Goal: Task Accomplishment & Management: Manage account settings

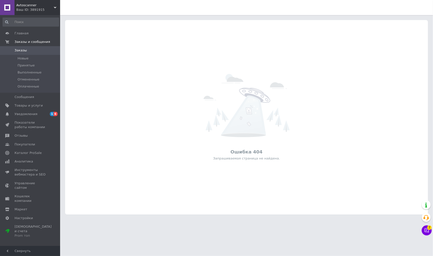
click at [44, 9] on div "Ваш ID: 3891915" at bounding box center [38, 10] width 44 height 5
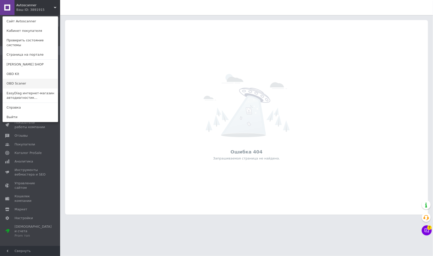
click at [34, 82] on link "OBD Scaner" at bounding box center [30, 84] width 55 height 10
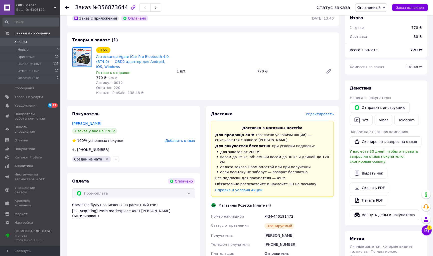
scroll to position [29, 0]
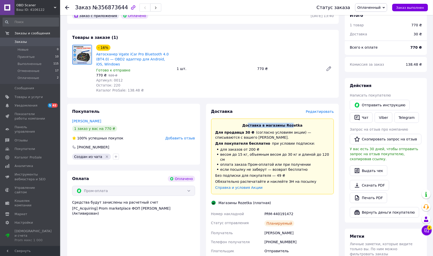
drag, startPoint x: 250, startPoint y: 125, endPoint x: 298, endPoint y: 125, distance: 47.6
click at [298, 125] on span "Доставка в магазины Rozetka" at bounding box center [272, 125] width 60 height 4
drag, startPoint x: 216, startPoint y: 133, endPoint x: 296, endPoint y: 133, distance: 79.9
click at [296, 133] on div "Для продавца 30 ₴   (согласно условиям акции) — списываются с вашего Баланса." at bounding box center [272, 135] width 114 height 10
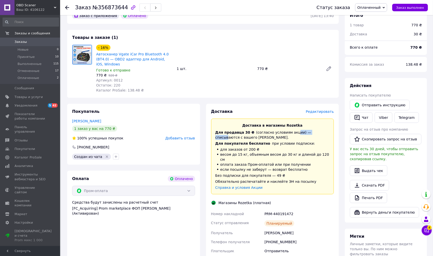
drag, startPoint x: 293, startPoint y: 133, endPoint x: 323, endPoint y: 133, distance: 30.1
click at [322, 133] on div "Для продавца 30 ₴   (согласно условиям акции) — списываются с вашего [PERSON_NA…" at bounding box center [272, 135] width 114 height 10
drag, startPoint x: 234, startPoint y: 136, endPoint x: 267, endPoint y: 136, distance: 33.1
click at [267, 136] on div "Для продавца 30 ₴   (согласно условиям акции) — списываются с вашего [PERSON_NA…" at bounding box center [272, 135] width 114 height 10
drag, startPoint x: 218, startPoint y: 144, endPoint x: 300, endPoint y: 144, distance: 81.9
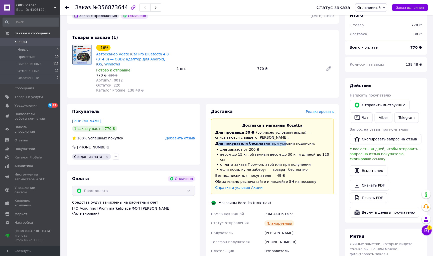
click at [300, 144] on div "Для покупателя бесплатно   при условии подписки:" at bounding box center [272, 143] width 114 height 5
drag, startPoint x: 310, startPoint y: 144, endPoint x: 245, endPoint y: 144, distance: 64.6
click at [246, 144] on div "Для покупателя бесплатно   при условии подписки:" at bounding box center [272, 143] width 114 height 5
drag, startPoint x: 221, startPoint y: 148, endPoint x: 272, endPoint y: 149, distance: 50.6
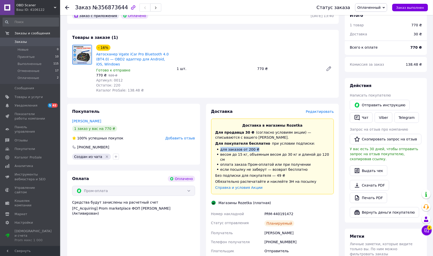
click at [272, 149] on li "для заказов от 200 ₴" at bounding box center [272, 149] width 114 height 5
drag, startPoint x: 220, startPoint y: 153, endPoint x: 305, endPoint y: 154, distance: 85.4
click at [305, 154] on li "весом до 15 кг, объемным весом до 30 кг и длиной до 120 см" at bounding box center [272, 157] width 114 height 10
drag, startPoint x: 248, startPoint y: 157, endPoint x: 310, endPoint y: 157, distance: 61.4
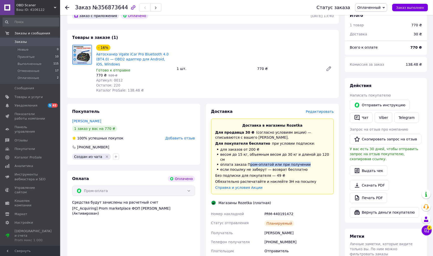
click at [310, 162] on li "оплата заказа Пром-оплатой или при получении" at bounding box center [272, 164] width 114 height 5
drag, startPoint x: 229, startPoint y: 168, endPoint x: 288, endPoint y: 170, distance: 59.1
click at [288, 173] on div "Без подписки для покупателя — 49 ₴" at bounding box center [272, 175] width 114 height 5
drag, startPoint x: 217, startPoint y: 171, endPoint x: 276, endPoint y: 171, distance: 58.4
click at [276, 173] on div "Без подписки для покупателя — 49 ₴" at bounding box center [272, 175] width 114 height 5
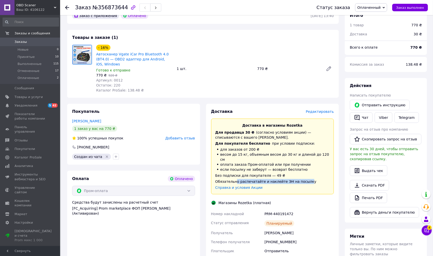
drag, startPoint x: 235, startPoint y: 174, endPoint x: 309, endPoint y: 174, distance: 73.4
click at [309, 179] on div "Обязательно распечатайте и наклейте ЭН на посылку" at bounding box center [272, 181] width 114 height 5
click at [253, 179] on div "Обязательно распечатайте и наклейте ЭН на посылку" at bounding box center [272, 181] width 114 height 5
drag, startPoint x: 237, startPoint y: 176, endPoint x: 315, endPoint y: 176, distance: 78.6
click at [315, 179] on div "Обязательно распечатайте и наклейте ЭН на посылку" at bounding box center [272, 181] width 114 height 5
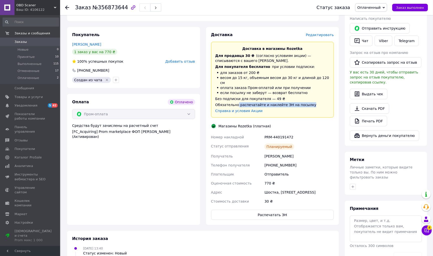
scroll to position [131, 0]
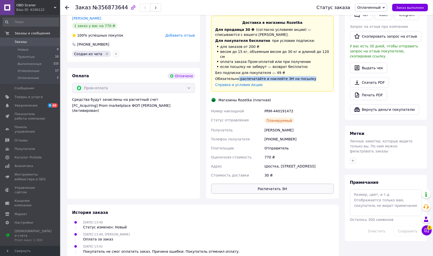
click at [285, 184] on button "Распечатать ЭН" at bounding box center [272, 189] width 123 height 10
click at [272, 128] on div "Роботько Анатолій" at bounding box center [298, 129] width 71 height 9
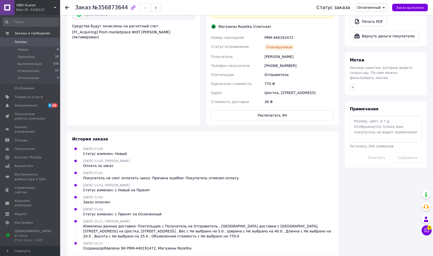
scroll to position [205, 0]
drag, startPoint x: 115, startPoint y: 239, endPoint x: 196, endPoint y: 239, distance: 81.1
click at [196, 241] on div "12.08.2025 15:11 Создана/добавлена ЭН PRM-440191472, Магазины Rozetka" at bounding box center [203, 246] width 266 height 10
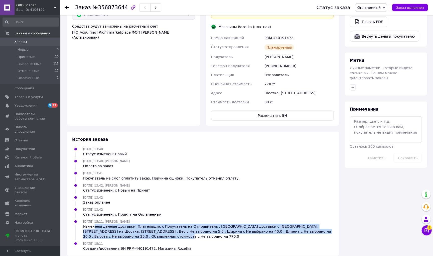
drag, startPoint x: 95, startPoint y: 220, endPoint x: 183, endPoint y: 231, distance: 89.0
click at [183, 230] on div "Изменены данные доставки: Плательщик с Получатель на Отправитель , Адресс доста…" at bounding box center [208, 231] width 251 height 15
click at [151, 219] on div "12.08.2025 15:11, Максим Резнік Изменены данные доставки: Плательщик с Получате…" at bounding box center [208, 229] width 255 height 20
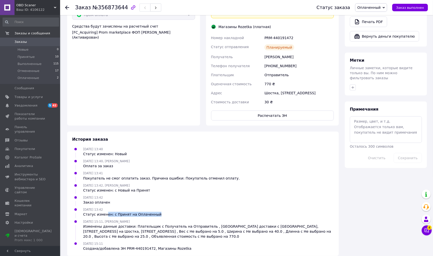
drag, startPoint x: 107, startPoint y: 206, endPoint x: 178, endPoint y: 206, distance: 71.4
click at [178, 207] on div "12.08.2025 13:42 Статус изменен: с Принят на Оплаченный" at bounding box center [203, 212] width 266 height 10
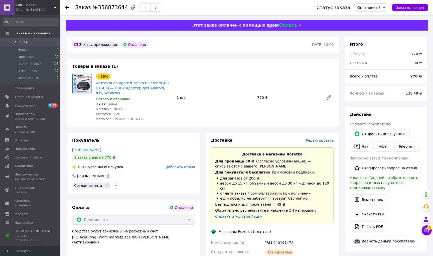
scroll to position [0, 0]
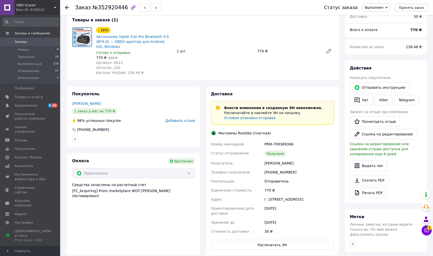
scroll to position [48, 0]
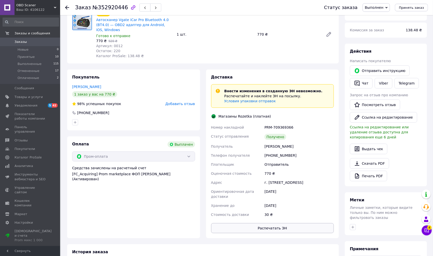
click at [286, 232] on button "Распечатать ЭН" at bounding box center [272, 228] width 123 height 10
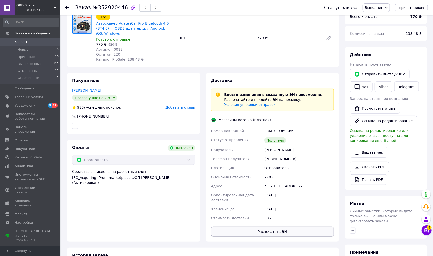
click at [279, 233] on button "Распечатать ЭН" at bounding box center [272, 231] width 123 height 10
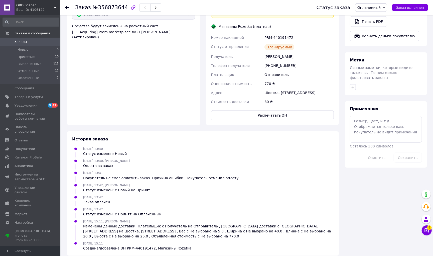
scroll to position [205, 0]
drag, startPoint x: 173, startPoint y: 173, endPoint x: 224, endPoint y: 173, distance: 51.3
click at [224, 176] on div "Покупатель не смог оплатить заказ. Причина ошибки: Покупатель отменил оплату." at bounding box center [161, 178] width 157 height 5
drag, startPoint x: 97, startPoint y: 160, endPoint x: 114, endPoint y: 161, distance: 16.6
click at [114, 163] on div "Оплата за заказ" at bounding box center [106, 165] width 47 height 5
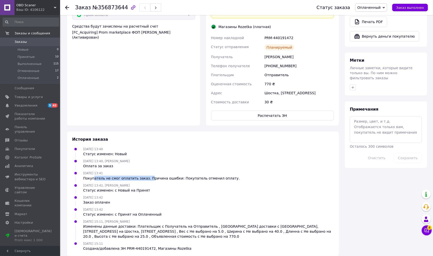
drag, startPoint x: 94, startPoint y: 172, endPoint x: 157, endPoint y: 172, distance: 62.6
click at [157, 176] on div "Покупатель не смог оплатить заказ. Причина ошибки: Покупатель отменил оплату." at bounding box center [161, 178] width 157 height 5
drag, startPoint x: 89, startPoint y: 184, endPoint x: 158, endPoint y: 184, distance: 69.4
click at [158, 184] on div "12.08.2025 13:42, Владислав Ванін Статус изменен: с Новый на Принят" at bounding box center [203, 188] width 266 height 10
drag, startPoint x: 89, startPoint y: 198, endPoint x: 114, endPoint y: 198, distance: 25.0
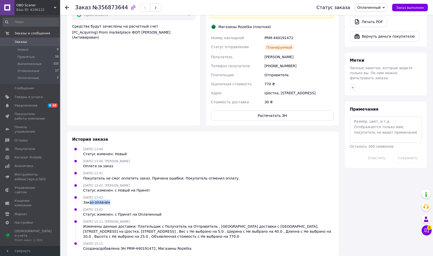
click at [114, 198] on div "12.08.2025 13:42 Заказ оплачен" at bounding box center [203, 200] width 266 height 10
drag, startPoint x: 91, startPoint y: 210, endPoint x: 165, endPoint y: 210, distance: 73.4
click at [165, 210] on div "12.08.2025 13:42 Статус изменен: с Принят на Оплаченный" at bounding box center [203, 212] width 266 height 10
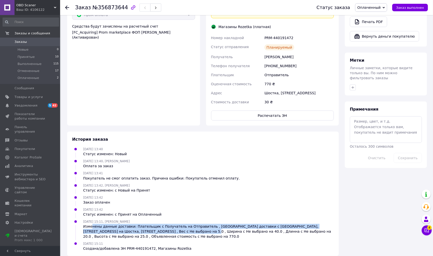
drag, startPoint x: 92, startPoint y: 221, endPoint x: 175, endPoint y: 223, distance: 82.7
click at [175, 224] on div "Изменены данные доставки: Плательщик с Получатель на Отправитель , Адресс доста…" at bounding box center [208, 231] width 251 height 15
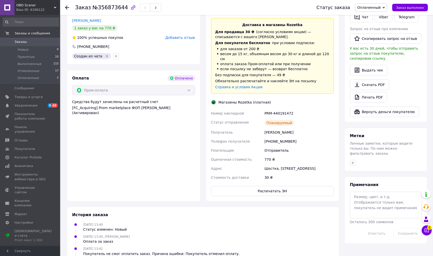
scroll to position [129, 0]
drag, startPoint x: 258, startPoint y: 26, endPoint x: 286, endPoint y: 36, distance: 29.9
click at [286, 36] on div "Доставка в магазины Rozetka Для продавца 30 ₴   (согласно условиям акции) — спи…" at bounding box center [272, 56] width 123 height 76
click at [267, 33] on div "Для продавца 30 ₴   (согласно условиям акции) — списываются с вашего [PERSON_NA…" at bounding box center [272, 34] width 114 height 10
drag, startPoint x: 247, startPoint y: 33, endPoint x: 300, endPoint y: 33, distance: 52.6
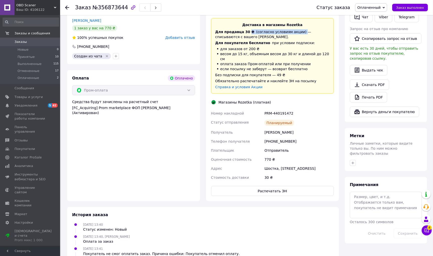
click at [300, 33] on div "Для продавца 30 ₴   (согласно условиям акции) — списываются с вашего [PERSON_NA…" at bounding box center [272, 34] width 114 height 10
click at [273, 186] on button "Распечатать ЭН" at bounding box center [272, 191] width 123 height 10
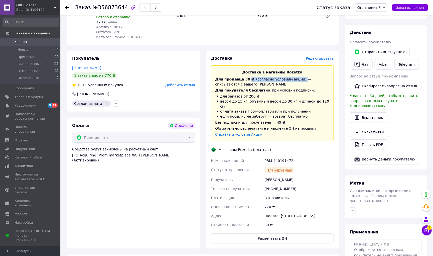
scroll to position [78, 0]
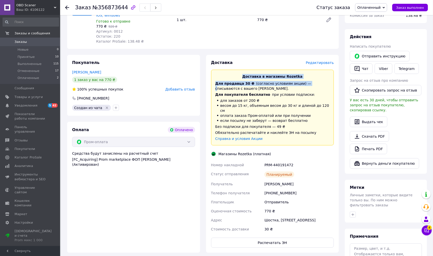
drag, startPoint x: 243, startPoint y: 77, endPoint x: 306, endPoint y: 82, distance: 63.5
click at [306, 82] on div "Доставка в магазины Rozetka Для продавца 30 ₴   (согласно условиям акции) — спи…" at bounding box center [272, 108] width 123 height 76
click at [306, 82] on div "Для продавца 30 ₴   (согласно условиям акции) — списываются с вашего Баланса." at bounding box center [272, 86] width 114 height 10
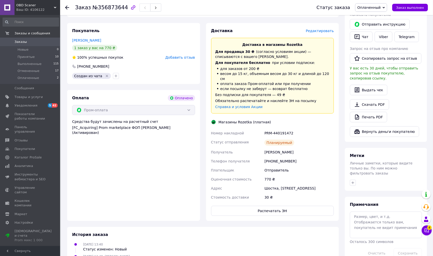
scroll to position [109, 0]
drag, startPoint x: 227, startPoint y: 69, endPoint x: 271, endPoint y: 69, distance: 44.6
click at [271, 69] on li "для заказов от 200 ₴" at bounding box center [272, 68] width 114 height 5
drag, startPoint x: 220, startPoint y: 62, endPoint x: 330, endPoint y: 63, distance: 110.2
click at [330, 63] on div "Доставка в магазины Rozetka Для продавца 30 ₴   (согласно условиям акции) — спи…" at bounding box center [272, 76] width 123 height 76
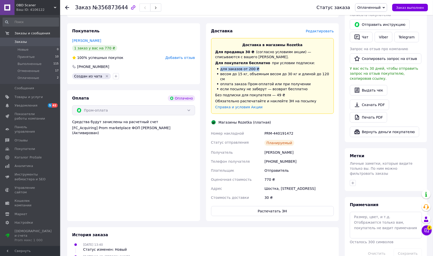
drag, startPoint x: 218, startPoint y: 67, endPoint x: 271, endPoint y: 66, distance: 52.3
click at [271, 67] on li "для заказов от 200 ₴" at bounding box center [272, 68] width 114 height 5
drag, startPoint x: 218, startPoint y: 73, endPoint x: 287, endPoint y: 75, distance: 69.4
click at [287, 75] on li "весом до 15 кг, объемным весом до 30 кг и длиной до 120 см" at bounding box center [272, 76] width 114 height 10
drag, startPoint x: 226, startPoint y: 76, endPoint x: 322, endPoint y: 81, distance: 95.8
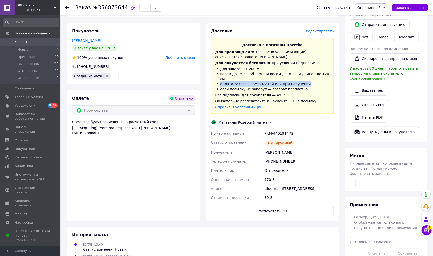
click at [322, 81] on li "оплата заказа Пром-оплатой или при получении" at bounding box center [272, 83] width 114 height 5
drag, startPoint x: 225, startPoint y: 81, endPoint x: 290, endPoint y: 89, distance: 65.7
click at [290, 89] on div "Доставка в магазины Rozetka Для продавца 30 ₴   (согласно условиям акции) — спи…" at bounding box center [272, 76] width 123 height 76
click at [280, 81] on li "оплата заказа Пром-оплатой или при получении" at bounding box center [272, 83] width 114 height 5
drag, startPoint x: 261, startPoint y: 81, endPoint x: 320, endPoint y: 81, distance: 59.6
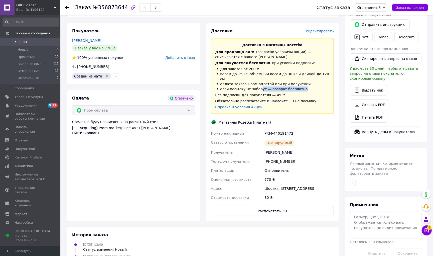
click at [320, 86] on li "если посылку не заберут — возврат бесплатно" at bounding box center [272, 88] width 114 height 5
drag, startPoint x: 236, startPoint y: 84, endPoint x: 320, endPoint y: 84, distance: 83.6
click at [321, 86] on li "если посылку не заберут — возврат бесплатно" at bounding box center [272, 88] width 114 height 5
click at [276, 86] on li "если посылку не заберут — возврат бесплатно" at bounding box center [272, 88] width 114 height 5
drag, startPoint x: 268, startPoint y: 82, endPoint x: 325, endPoint y: 84, distance: 56.9
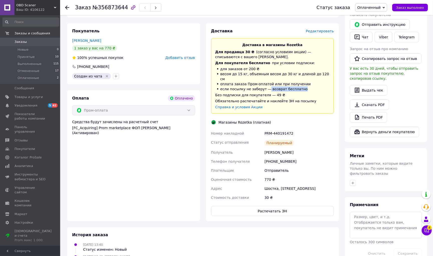
click at [326, 86] on li "если посылку не заберут — возврат бесплатно" at bounding box center [272, 88] width 114 height 5
drag, startPoint x: 217, startPoint y: 88, endPoint x: 284, endPoint y: 92, distance: 67.0
click at [284, 92] on div "Без подписки для покупателя — 49 ₴" at bounding box center [272, 94] width 114 height 5
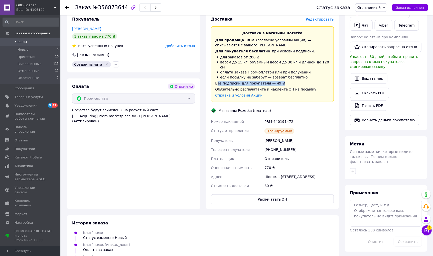
scroll to position [123, 0]
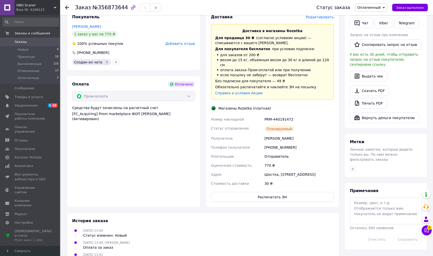
click at [251, 84] on div "Обязательно распечатайте и наклейте ЭН на посылку" at bounding box center [272, 86] width 114 height 5
drag, startPoint x: 239, startPoint y: 77, endPoint x: 301, endPoint y: 77, distance: 62.1
click at [303, 78] on div "Доставка в магазины Rozetka Для продавца 30 ₴   (согласно условиям акции) — спи…" at bounding box center [272, 62] width 123 height 76
drag, startPoint x: 233, startPoint y: 81, endPoint x: 318, endPoint y: 81, distance: 85.4
click at [319, 84] on div "Обязательно распечатайте и наклейте ЭН на посылку" at bounding box center [272, 86] width 114 height 5
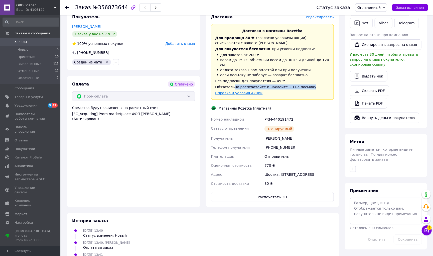
click at [237, 91] on link "Справка и условия Акции" at bounding box center [238, 93] width 47 height 4
click at [260, 84] on div "Обязательно распечатайте и наклейте ЭН на посылку" at bounding box center [272, 86] width 114 height 5
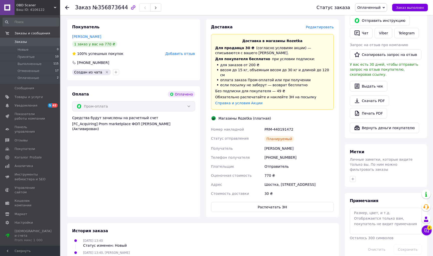
scroll to position [113, 0]
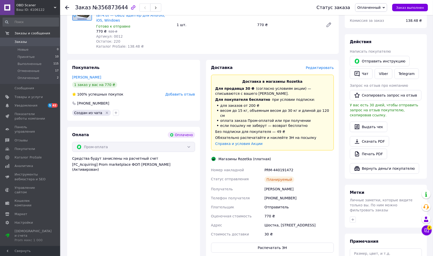
scroll to position [102, 0]
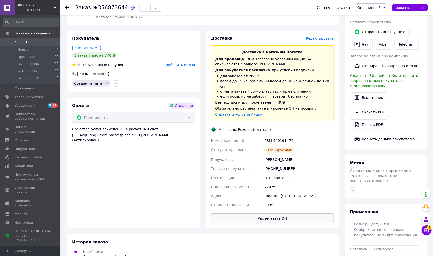
click at [263, 213] on button "Распечатать ЭН" at bounding box center [272, 218] width 123 height 10
click at [39, 155] on span "Каталог ProSale" at bounding box center [28, 157] width 27 height 5
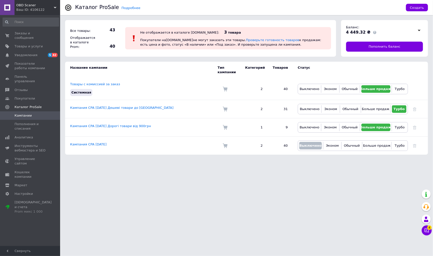
click at [415, 30] on div "4 449.32 ₴" at bounding box center [380, 33] width 69 height 6
click at [418, 29] on div at bounding box center [419, 30] width 8 height 7
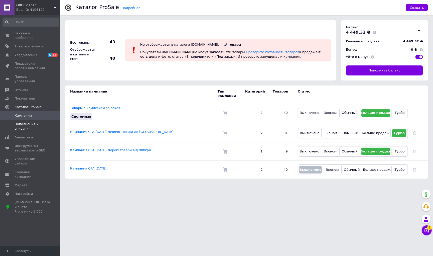
click at [31, 122] on span "Пополнения и списания" at bounding box center [31, 126] width 32 height 9
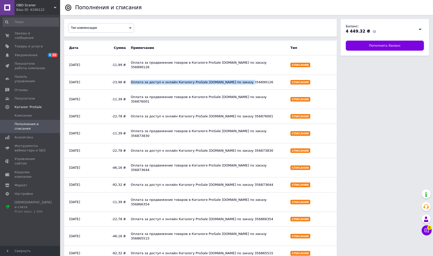
drag, startPoint x: 131, startPoint y: 78, endPoint x: 245, endPoint y: 77, distance: 113.2
click at [245, 77] on div "Оплата за доступ к онлайн Каталогу ProSale Bigl.ua по заказу 356890126" at bounding box center [208, 82] width 160 height 10
click at [131, 77] on div "Оплата за доступ к онлайн Каталогу ProSale Bigl.ua по заказу 356890126" at bounding box center [208, 82] width 160 height 10
drag, startPoint x: 131, startPoint y: 77, endPoint x: 190, endPoint y: 77, distance: 58.6
click at [190, 77] on div "Оплата за доступ к онлайн Каталогу ProSale Bigl.ua по заказу 356890126" at bounding box center [208, 82] width 160 height 10
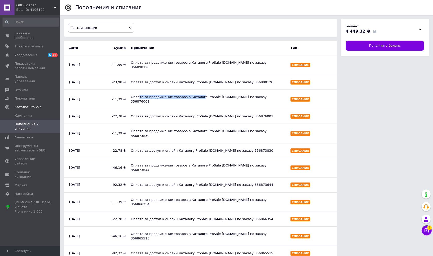
drag, startPoint x: 139, startPoint y: 91, endPoint x: 201, endPoint y: 92, distance: 61.4
click at [201, 92] on div "Оплата за продвижение товаров в Каталоге ProSale Prom.ua по заказу 356876001" at bounding box center [208, 99] width 160 height 14
drag, startPoint x: 134, startPoint y: 107, endPoint x: 200, endPoint y: 107, distance: 65.9
click at [200, 111] on div "Оплата за доступ к онлайн Каталогу ProSale Prom.ua по заказу 356876001" at bounding box center [208, 116] width 160 height 10
click at [140, 126] on div "Оплата за продвижение товаров в Каталоге ProSale Prom.ua по заказу 356873830" at bounding box center [208, 133] width 160 height 14
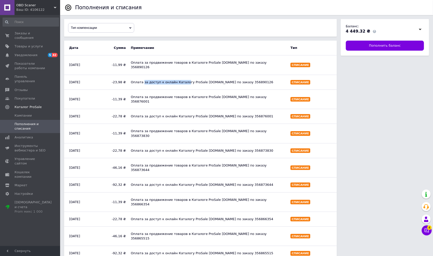
drag, startPoint x: 143, startPoint y: 76, endPoint x: 213, endPoint y: 76, distance: 70.1
click at [213, 77] on div "Оплата за доступ к онлайн Каталогу ProSale Bigl.ua по заказу 356890126" at bounding box center [208, 82] width 160 height 10
drag, startPoint x: 144, startPoint y: 92, endPoint x: 248, endPoint y: 92, distance: 104.4
click at [248, 92] on div "Оплата за продвижение товаров в Каталоге ProSale Prom.ua по заказу 356876001" at bounding box center [208, 99] width 160 height 14
click at [115, 29] on div "Тип компенсации" at bounding box center [101, 27] width 66 height 9
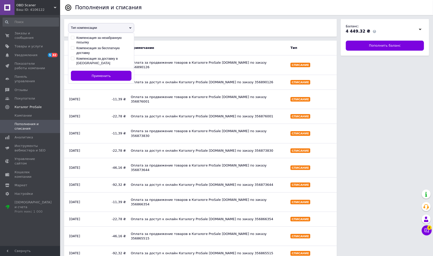
click at [72, 48] on input "Компенсация за бесплатную доставку" at bounding box center [72, 47] width 3 height 3
checkbox input "true"
click at [72, 58] on input "Компенсация за доставку в Rozetka" at bounding box center [72, 58] width 3 height 3
checkbox input "true"
click at [72, 36] on input "Компенсация за незабранную посылку" at bounding box center [72, 37] width 3 height 3
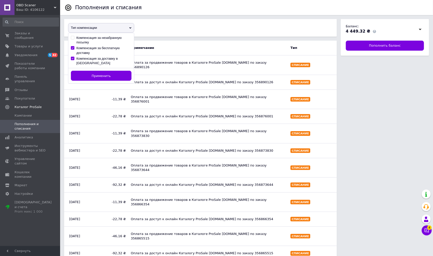
checkbox input "true"
click at [93, 74] on span "Применить" at bounding box center [101, 76] width 19 height 4
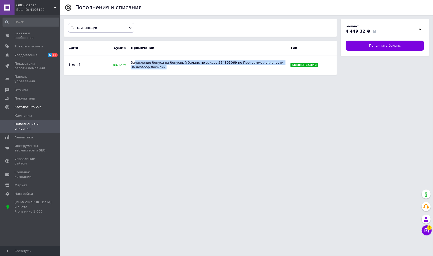
drag, startPoint x: 134, startPoint y: 62, endPoint x: 202, endPoint y: 68, distance: 68.6
click at [202, 68] on div "Зачисление бонуса на бонусный баланс по заказу 354895069 по Программе лояльност…" at bounding box center [208, 65] width 160 height 14
click at [118, 36] on div "Тип компенсации" at bounding box center [200, 28] width 273 height 18
click at [118, 32] on div "Тип компенсации" at bounding box center [101, 28] width 66 height 10
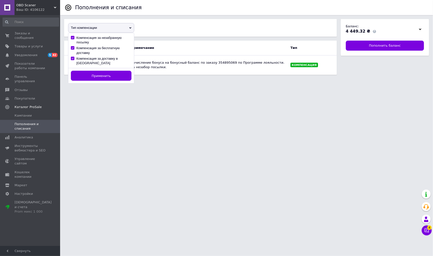
click at [71, 38] on input "Компенсация за незабранную посылку" at bounding box center [72, 37] width 3 height 3
checkbox input "false"
click at [71, 46] on input "Компенсация за бесплатную доставку" at bounding box center [72, 47] width 3 height 3
checkbox input "false"
click at [73, 54] on div "Компенсация за незабранную посылку Компенсация за бесплатную доставку Компенсац…" at bounding box center [101, 50] width 66 height 35
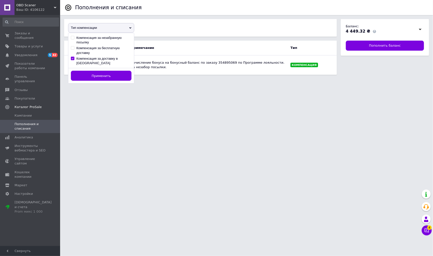
click at [73, 54] on div "Компенсация за незабранную посылку Компенсация за бесплатную доставку Компенсац…" at bounding box center [101, 50] width 66 height 35
click at [73, 57] on input "Компенсация за доставку в Rozetka" at bounding box center [72, 58] width 3 height 3
checkbox input "false"
click at [93, 71] on button "Применить" at bounding box center [101, 76] width 61 height 10
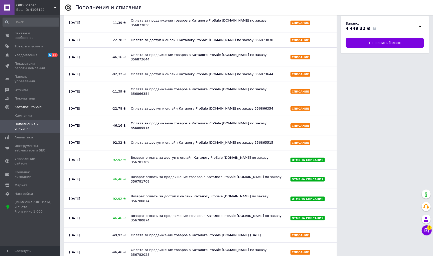
scroll to position [110, 0]
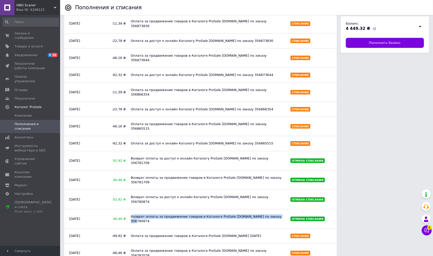
drag, startPoint x: 133, startPoint y: 175, endPoint x: 269, endPoint y: 176, distance: 136.0
click at [268, 212] on div "Возврат оплаты за продвижение товаров в Каталоге ProSale Prom.ua по заказу 3567…" at bounding box center [208, 219] width 160 height 14
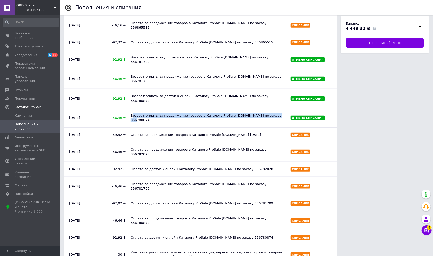
scroll to position [211, 0]
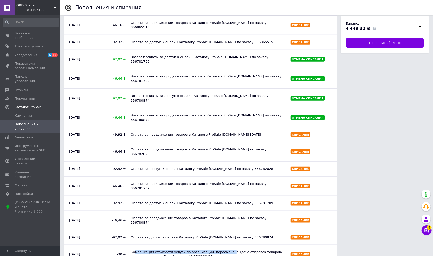
drag, startPoint x: 135, startPoint y: 188, endPoint x: 231, endPoint y: 191, distance: 95.2
click at [231, 247] on div "Компенсация стоимости услуги по организации, пересылке, выдаче отправок товаров…" at bounding box center [208, 254] width 160 height 14
click at [216, 247] on div "Компенсация стоимости услуги по организации, пересылке, выдаче отправок товаров…" at bounding box center [208, 254] width 160 height 14
drag, startPoint x: 204, startPoint y: 191, endPoint x: 267, endPoint y: 196, distance: 63.6
click at [267, 247] on div "Компенсация стоимости услуги по организации, пересылке, выдаче отправок товаров…" at bounding box center [208, 254] width 160 height 14
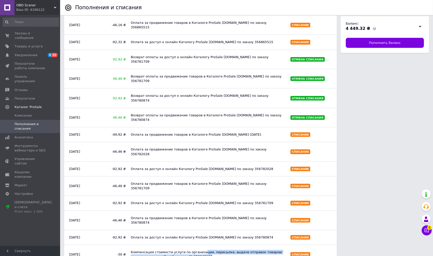
click at [267, 247] on div "Компенсация стоимости услуги по организации, пересылке, выдаче отправок товаров…" at bounding box center [208, 254] width 160 height 14
drag, startPoint x: 131, startPoint y: 190, endPoint x: 208, endPoint y: 194, distance: 76.5
click at [208, 247] on div "Компенсация стоимости услуги по организации, пересылке, выдаче отправок товаров…" at bounding box center [208, 254] width 160 height 14
click at [191, 247] on div "Компенсация стоимости услуги по организации, пересылке, выдаче отправок товаров…" at bounding box center [208, 254] width 160 height 14
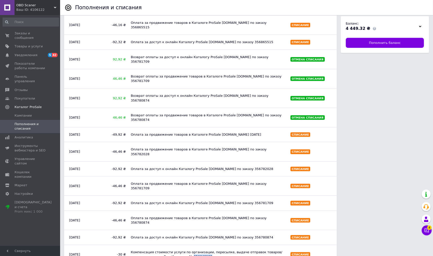
click at [191, 247] on div "Компенсация стоимости услуги по организации, пересылке, выдаче отправок товаров…" at bounding box center [208, 254] width 160 height 14
copy div "356640125"
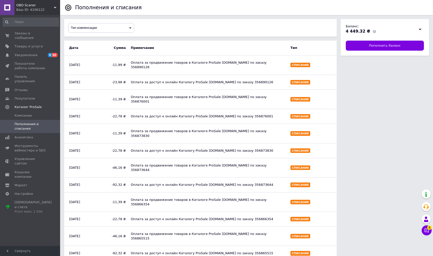
scroll to position [0, 0]
click at [33, 23] on input at bounding box center [31, 22] width 57 height 9
paste input "356640125"
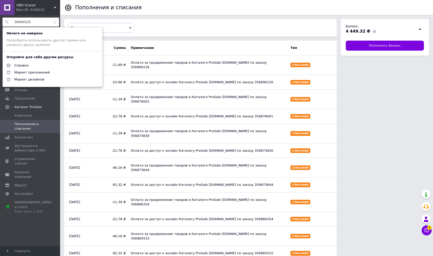
click at [15, 22] on input "356640125" at bounding box center [31, 22] width 57 height 9
type input "356640125"
click at [176, 214] on div "Оплата за доступ к онлайн Каталогу ProSale Prom.ua по заказу 356866354" at bounding box center [208, 219] width 160 height 10
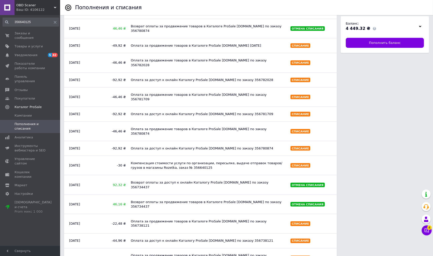
scroll to position [302, 0]
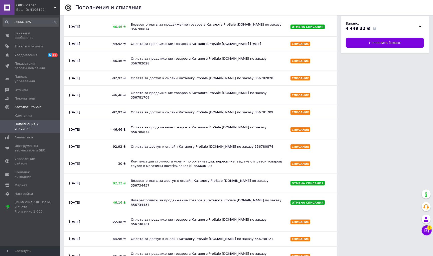
click at [188, 157] on div "Компенсация стоимости услуги по организации, пересылке, выдаче отправок товаров…" at bounding box center [208, 164] width 160 height 14
copy div "356640125"
click at [24, 36] on span "Заказы и сообщения" at bounding box center [31, 35] width 32 height 9
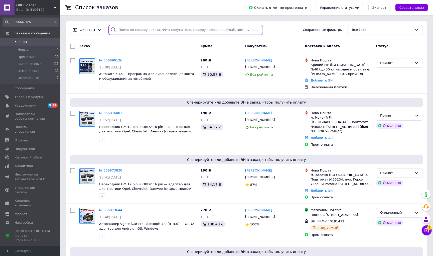
click at [123, 29] on input "search" at bounding box center [185, 30] width 155 height 10
paste input "356640125"
type input "356640125"
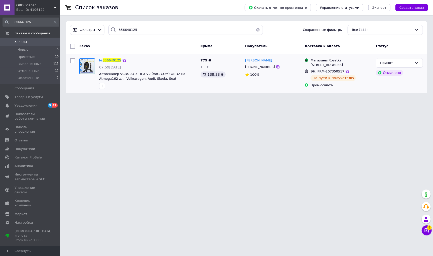
click at [113, 59] on span "356640125" at bounding box center [112, 60] width 19 height 4
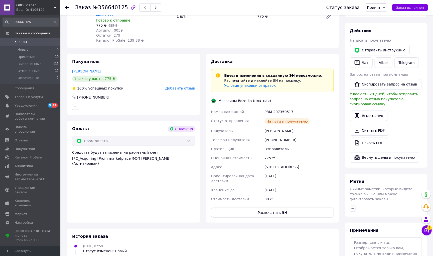
scroll to position [96, 0]
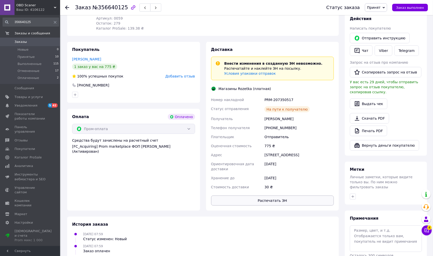
click at [272, 197] on button "Распечатать ЭН" at bounding box center [272, 200] width 123 height 10
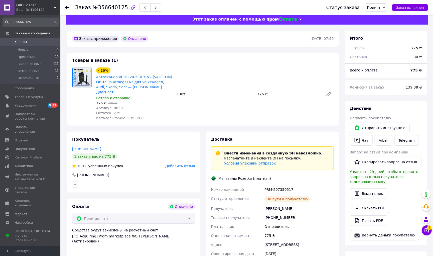
scroll to position [0, 0]
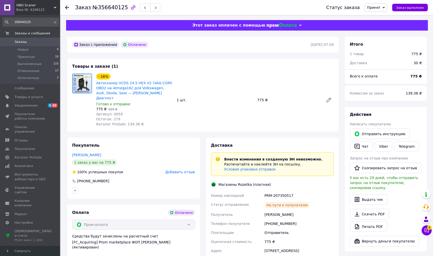
click at [108, 9] on span "№356640125" at bounding box center [110, 8] width 36 height 6
copy span "356640125"
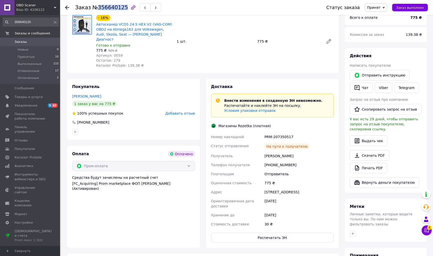
scroll to position [64, 0]
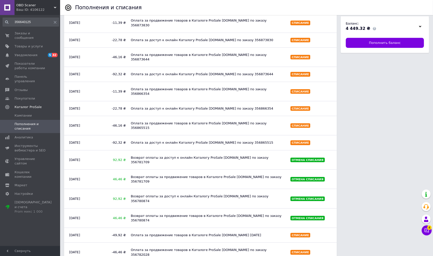
scroll to position [110, 0]
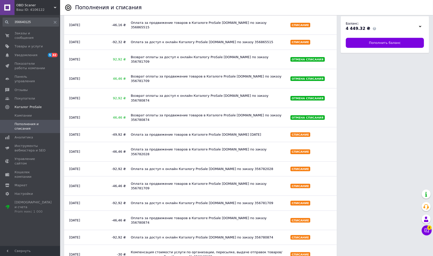
scroll to position [217, 0]
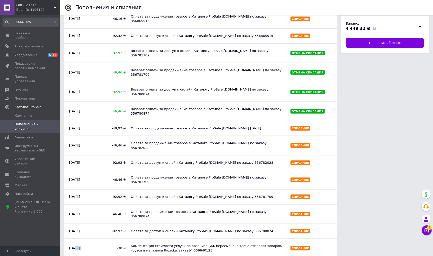
drag, startPoint x: 74, startPoint y: 186, endPoint x: 124, endPoint y: 186, distance: 50.1
click at [123, 186] on div "Дата Сумма Примечание Тип 12.08.2025 -11,99 ₴ Оплата за продвижение товаров в К…" at bounding box center [201, 179] width 278 height 717
click at [149, 241] on div "Компенсация стоимости услуги по организации, пересылке, выдаче отправок товаров…" at bounding box center [208, 248] width 160 height 14
drag, startPoint x: 149, startPoint y: 186, endPoint x: 236, endPoint y: 186, distance: 86.9
click at [236, 241] on div "Компенсация стоимости услуги по организации, пересылке, выдаче отправок товаров…" at bounding box center [208, 248] width 160 height 14
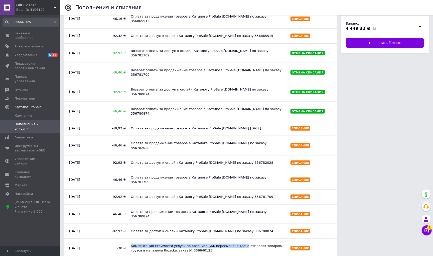
click at [179, 241] on div "Компенсация стоимости услуги по организации, пересылке, выдаче отправок товаров…" at bounding box center [208, 248] width 160 height 14
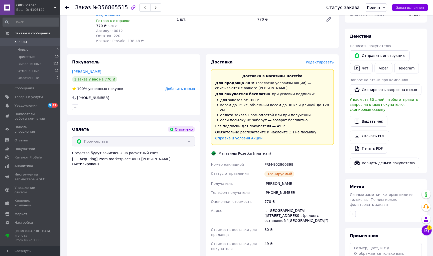
scroll to position [91, 0]
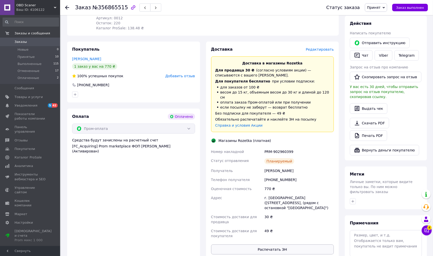
click at [281, 244] on button "Распечатать ЭН" at bounding box center [272, 249] width 123 height 10
drag, startPoint x: 264, startPoint y: 145, endPoint x: 303, endPoint y: 145, distance: 38.6
click at [303, 147] on div "PRM-902960399" at bounding box center [298, 151] width 71 height 9
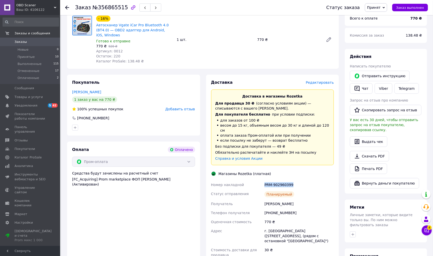
scroll to position [59, 0]
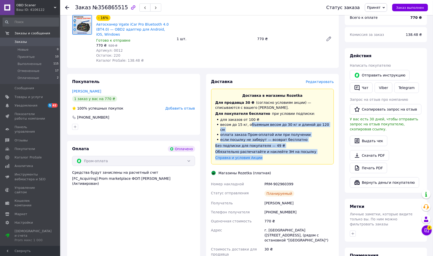
drag, startPoint x: 250, startPoint y: 123, endPoint x: 300, endPoint y: 150, distance: 56.7
click at [300, 150] on div "Доставка в магазины Rozetka Для продавца 30 ₴   (согласно условиям акции) — спи…" at bounding box center [272, 127] width 123 height 76
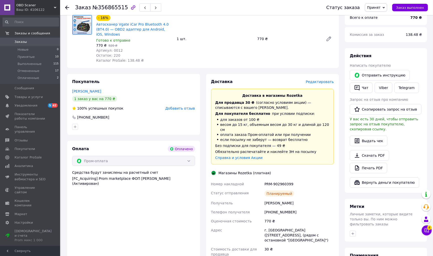
click at [300, 149] on div "Обязательно распечатайте и наклейте ЭН на посылку" at bounding box center [272, 151] width 114 height 5
drag, startPoint x: 267, startPoint y: 136, endPoint x: 295, endPoint y: 144, distance: 28.9
click at [295, 144] on div "Доставка в магазины Rozetka Для продавца 30 ₴   (согласно условиям акции) — спи…" at bounding box center [272, 127] width 123 height 76
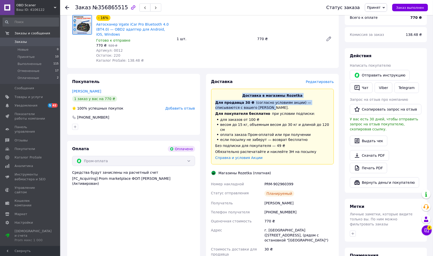
drag, startPoint x: 249, startPoint y: 92, endPoint x: 297, endPoint y: 109, distance: 50.8
click at [297, 109] on div "Доставка в магазины Rozetka Для продавца 30 ₴   (согласно условиям акции) — спи…" at bounding box center [272, 127] width 123 height 76
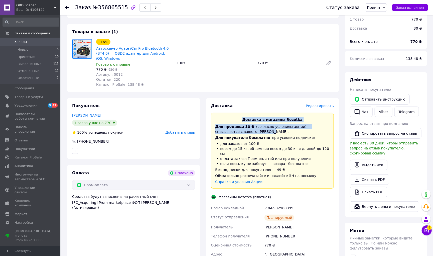
scroll to position [35, 0]
click at [272, 126] on div "Для продавца 30 ₴   (согласно условиям акции) — списываются с вашего [PERSON_NA…" at bounding box center [272, 128] width 114 height 10
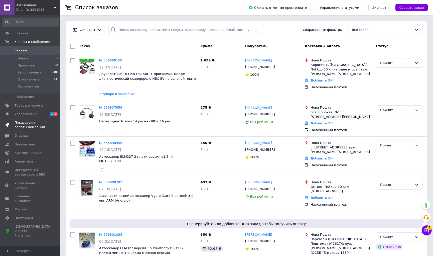
click at [35, 124] on span "Показатели работы компании" at bounding box center [31, 124] width 32 height 9
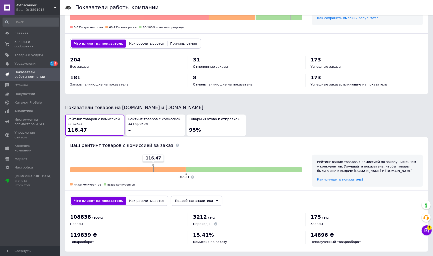
scroll to position [182, 0]
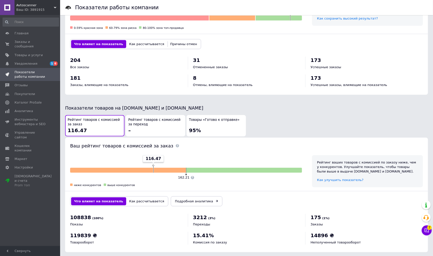
click at [47, 6] on span "Avtoscanner" at bounding box center [35, 5] width 38 height 5
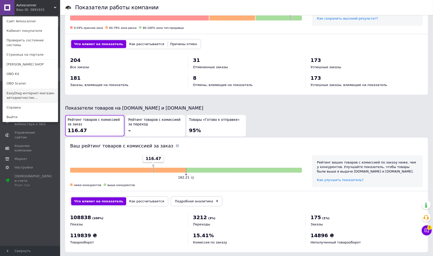
click at [32, 92] on link "EasyDiag интернет-магазин автодиагностик..." at bounding box center [30, 95] width 55 height 14
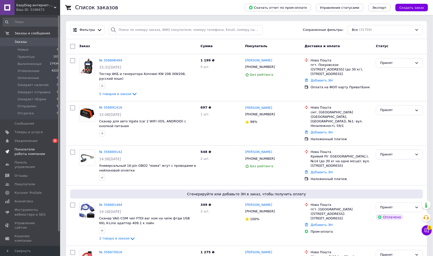
click at [38, 147] on span "Показатели работы компании" at bounding box center [31, 151] width 32 height 9
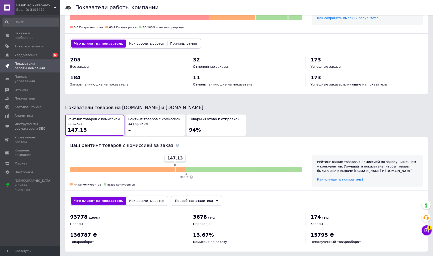
scroll to position [182, 0]
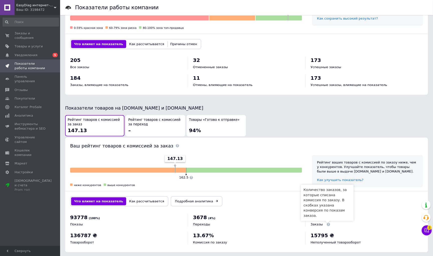
drag, startPoint x: 312, startPoint y: 218, endPoint x: 328, endPoint y: 218, distance: 16.0
click at [327, 222] on div "Заказы" at bounding box center [364, 224] width 107 height 5
click at [320, 222] on span "Заказы" at bounding box center [317, 224] width 12 height 4
drag, startPoint x: 313, startPoint y: 228, endPoint x: 347, endPoint y: 228, distance: 34.1
click at [347, 232] on div "15795 ₴ Неполученный товарооборот" at bounding box center [364, 238] width 107 height 13
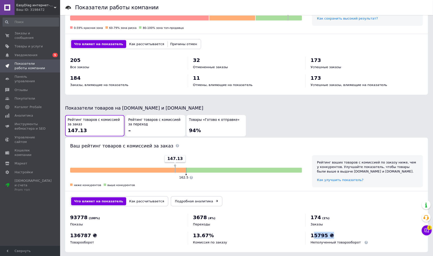
click at [347, 232] on div "15795 ₴ Неполученный товарооборот" at bounding box center [364, 238] width 107 height 13
drag, startPoint x: 194, startPoint y: 213, endPoint x: 229, endPoint y: 214, distance: 35.1
click at [229, 214] on div "3678 (4%) Переходы" at bounding box center [246, 220] width 107 height 13
click at [207, 222] on span "Переходы" at bounding box center [201, 224] width 17 height 4
click at [211, 216] on span "(4%)" at bounding box center [211, 217] width 7 height 3
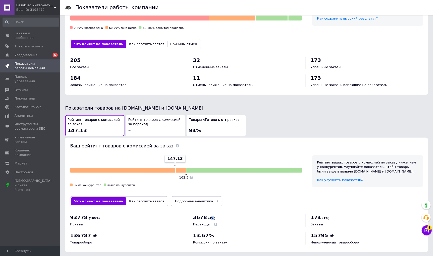
click at [211, 216] on span "(4%)" at bounding box center [211, 217] width 7 height 3
click at [208, 216] on span "(4%)" at bounding box center [211, 217] width 7 height 3
click at [210, 216] on span "(4%)" at bounding box center [211, 217] width 7 height 3
drag, startPoint x: 201, startPoint y: 236, endPoint x: 214, endPoint y: 236, distance: 13.3
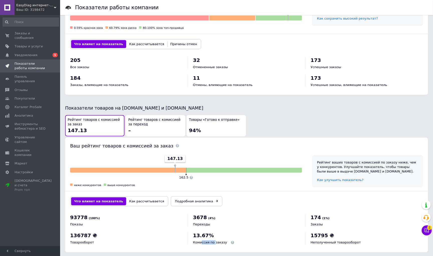
click at [214, 240] on span "Комиссия по заказу" at bounding box center [210, 242] width 34 height 4
drag, startPoint x: 193, startPoint y: 230, endPoint x: 209, endPoint y: 230, distance: 16.3
click at [209, 232] on span "13.67%" at bounding box center [203, 235] width 21 height 6
click at [213, 232] on div "13.67% Комиссия по заказу" at bounding box center [246, 238] width 107 height 13
drag, startPoint x: 194, startPoint y: 230, endPoint x: 211, endPoint y: 229, distance: 16.8
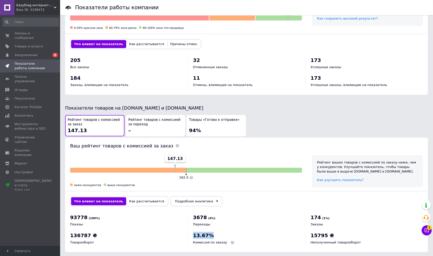
click at [211, 232] on span "13.67%" at bounding box center [203, 235] width 21 height 6
drag, startPoint x: 73, startPoint y: 235, endPoint x: 93, endPoint y: 235, distance: 19.8
click at [93, 240] on span "Товарооборот" at bounding box center [82, 242] width 24 height 4
drag, startPoint x: 207, startPoint y: 211, endPoint x: 211, endPoint y: 211, distance: 4.0
click at [211, 216] on span "(4%)" at bounding box center [211, 217] width 7 height 3
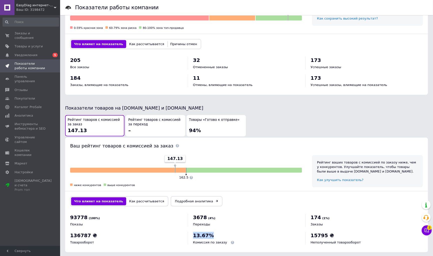
drag, startPoint x: 193, startPoint y: 228, endPoint x: 219, endPoint y: 229, distance: 25.8
click at [218, 232] on div "13.67% Комиссия по заказу" at bounding box center [246, 238] width 107 height 13
drag, startPoint x: 197, startPoint y: 216, endPoint x: 211, endPoint y: 216, distance: 13.8
click at [211, 216] on div "3678 (4%) Переходы" at bounding box center [246, 220] width 107 height 13
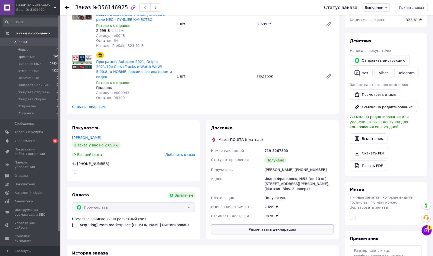
scroll to position [58, 0]
click at [276, 225] on button "Распечатать декларацию" at bounding box center [272, 229] width 123 height 10
click at [221, 89] on div "Программы Autocom 2021, Delphi 2021.10b Cars+Trucks и Wurth WoW! 5.00.8 ru НОВЫ…" at bounding box center [215, 76] width 242 height 50
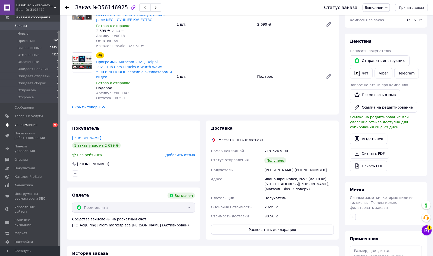
scroll to position [16, 0]
click at [48, 8] on div "Ваш ID: 3198472" at bounding box center [38, 10] width 44 height 5
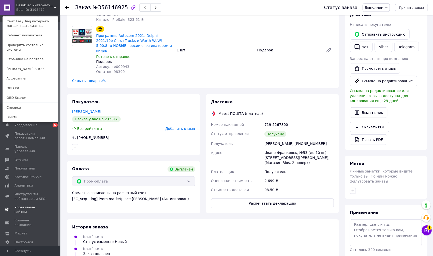
scroll to position [84, 0]
click at [28, 240] on span "Настройки" at bounding box center [24, 242] width 18 height 5
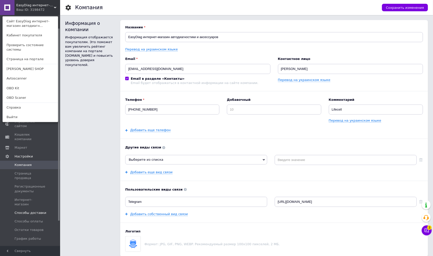
click at [43, 210] on span "Способы доставки" at bounding box center [31, 212] width 32 height 5
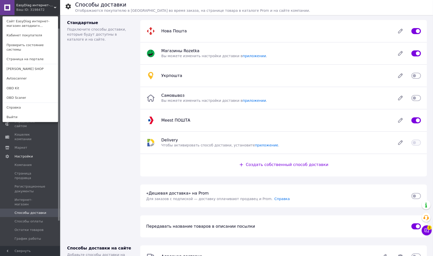
click at [53, 8] on div "EasyDiag интернет-магазин автодиагностики и аксессуаров Ваш ID: 3198472 Сайт Ea…" at bounding box center [30, 7] width 60 height 15
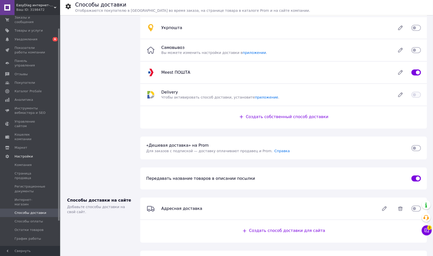
scroll to position [49, 0]
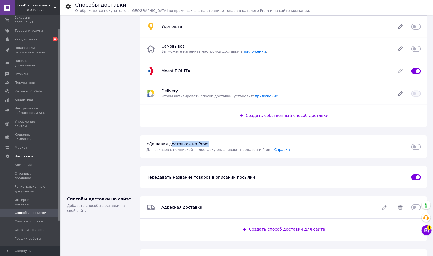
drag, startPoint x: 168, startPoint y: 144, endPoint x: 222, endPoint y: 144, distance: 54.1
click at [222, 144] on div "«Дешевая доставка» на Prom Для заказов с подпиской — доставку оплачивают продав…" at bounding box center [275, 146] width 265 height 11
drag, startPoint x: 150, startPoint y: 149, endPoint x: 231, endPoint y: 150, distance: 80.6
click at [231, 150] on span "Для заказов с подпиской — доставку оплачивают продавец и Prom ." at bounding box center [209, 150] width 126 height 4
click at [214, 151] on span "Для заказов с подпиской — доставку оплачивают продавец и Prom ." at bounding box center [209, 150] width 126 height 4
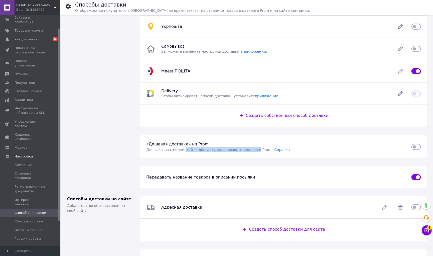
drag, startPoint x: 185, startPoint y: 151, endPoint x: 253, endPoint y: 151, distance: 68.4
click at [253, 151] on span "Для заказов с подпиской — доставку оплачивают продавец и Prom ." at bounding box center [209, 150] width 126 height 4
click at [260, 151] on span "Для заказов с подпиской — доставку оплачивают продавец и Prom ." at bounding box center [209, 150] width 126 height 4
drag, startPoint x: 193, startPoint y: 178, endPoint x: 255, endPoint y: 178, distance: 61.6
click at [255, 178] on div "Передавать название товаров в описании посылки" at bounding box center [275, 177] width 265 height 6
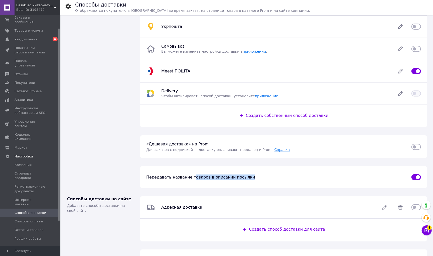
click at [274, 149] on link "Справка" at bounding box center [282, 150] width 16 height 4
click at [41, 4] on span "EasyDiag интернет-магазин автодиагностики и аксессуаров" at bounding box center [35, 5] width 38 height 5
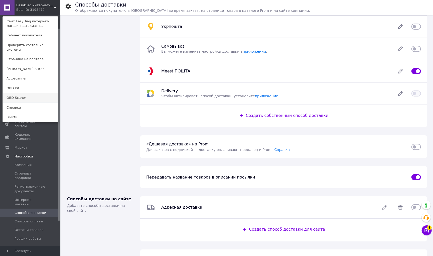
click at [37, 94] on link "OBD Scaner" at bounding box center [30, 98] width 55 height 10
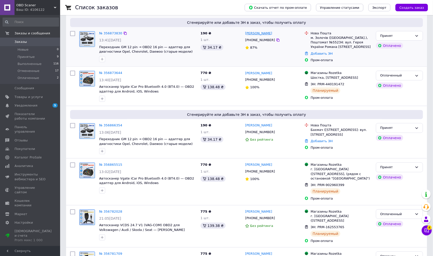
scroll to position [140, 0]
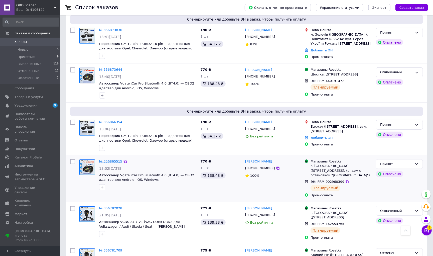
click at [109, 160] on link "№ 356865515" at bounding box center [110, 161] width 23 height 4
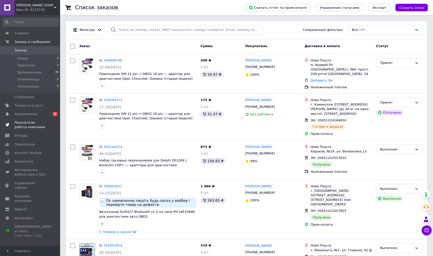
click at [30, 120] on span "Показатели работы компании" at bounding box center [31, 124] width 32 height 9
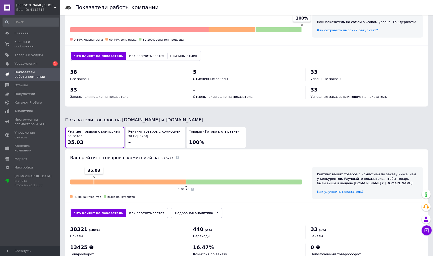
scroll to position [171, 0]
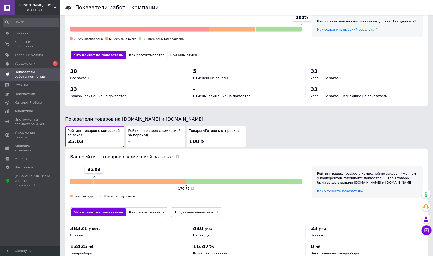
drag, startPoint x: 73, startPoint y: 137, endPoint x: 94, endPoint y: 137, distance: 20.8
click at [94, 137] on div "Рейтинг товаров с комиссией за заказ 35.03" at bounding box center [95, 136] width 54 height 16
drag, startPoint x: 71, startPoint y: 127, endPoint x: 109, endPoint y: 127, distance: 38.1
click at [109, 128] on span "Рейтинг товаров с комиссией за заказ" at bounding box center [95, 132] width 54 height 9
click at [202, 207] on link "Подробная аналитика" at bounding box center [197, 212] width 52 height 10
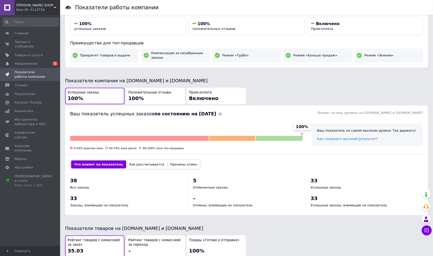
scroll to position [0, 0]
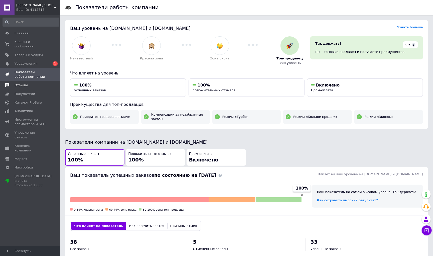
click at [37, 83] on span "Отзывы" at bounding box center [31, 85] width 32 height 5
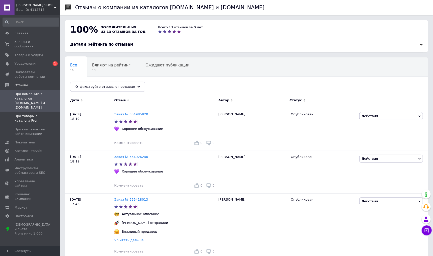
click at [26, 114] on span "Про товары с каталога Prom" at bounding box center [31, 118] width 32 height 9
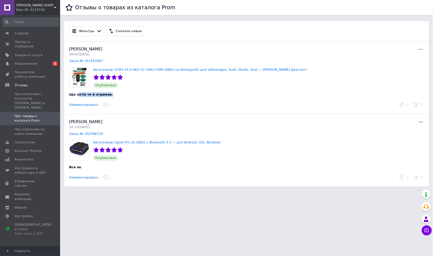
drag, startPoint x: 77, startPoint y: 94, endPoint x: 114, endPoint y: 94, distance: 37.1
click at [114, 94] on div "Що хотів те й отримав." at bounding box center [186, 94] width 234 height 5
click at [108, 94] on span "Що хотів те й отримав." at bounding box center [91, 94] width 44 height 4
click at [420, 48] on icon at bounding box center [421, 49] width 6 height 6
click at [389, 64] on link "Посмотреть" at bounding box center [397, 61] width 53 height 10
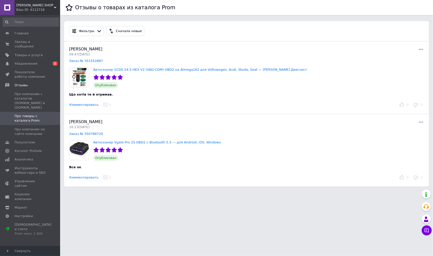
click at [37, 16] on div "Главная Заказы и сообщения 0 0 Товары и услуги Уведомления 0 1 Показатели работ…" at bounding box center [31, 131] width 62 height 232
click at [41, 9] on div "Ваш ID: 4112718" at bounding box center [38, 10] width 44 height 5
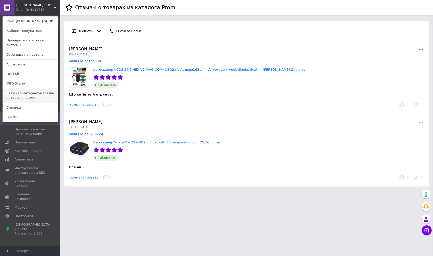
click at [44, 93] on link "EasyDiag интернет-магазин автодиагностик..." at bounding box center [30, 95] width 55 height 14
